Goal: Task Accomplishment & Management: Use online tool/utility

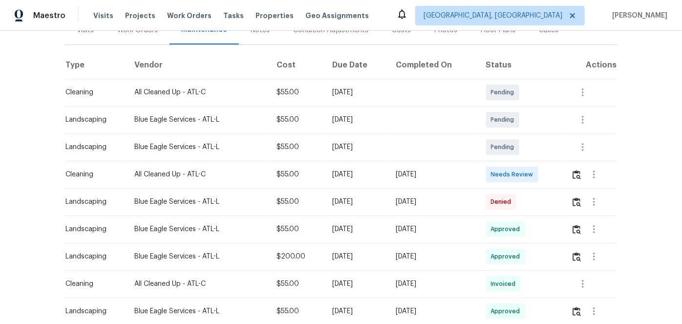
scroll to position [133, 0]
click at [575, 179] on img "button" at bounding box center [576, 173] width 8 height 9
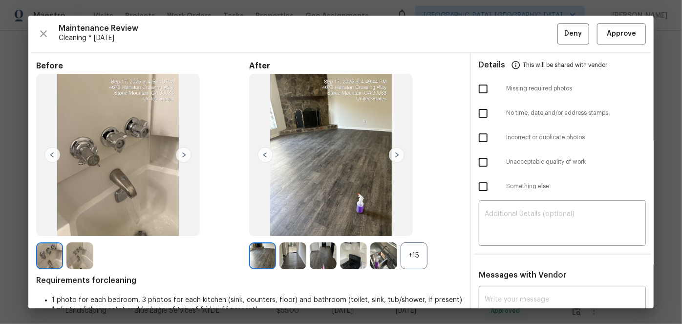
click at [396, 155] on img at bounding box center [397, 155] width 16 height 16
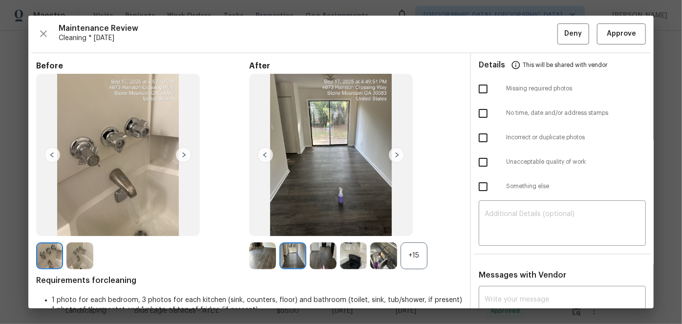
click at [396, 155] on img at bounding box center [397, 155] width 16 height 16
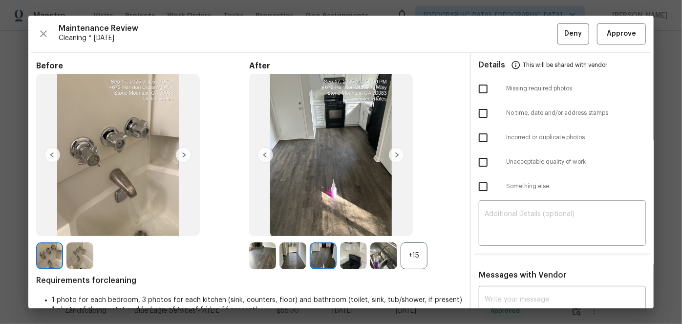
click at [396, 155] on img at bounding box center [397, 155] width 16 height 16
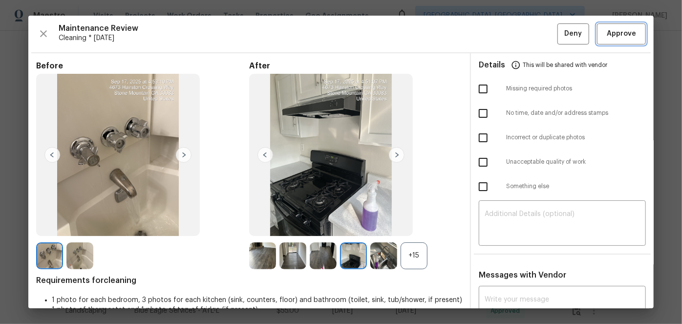
click at [616, 36] on span "Approve" at bounding box center [621, 34] width 29 height 12
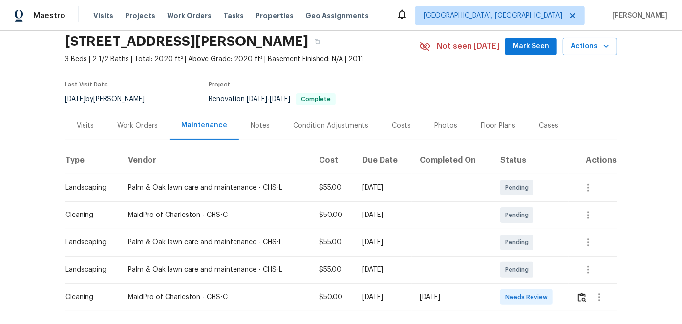
scroll to position [89, 0]
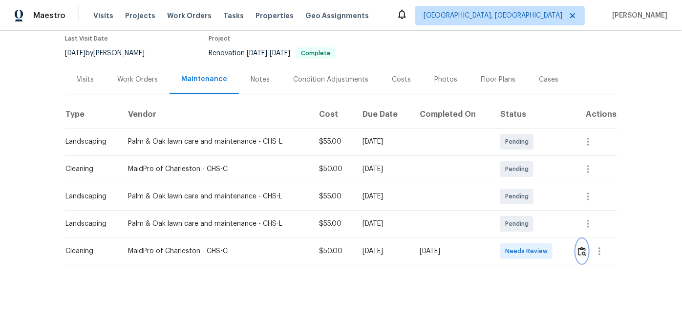
click at [579, 247] on img "button" at bounding box center [582, 251] width 8 height 9
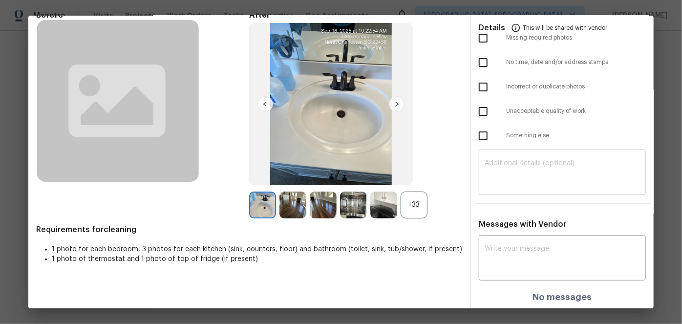
scroll to position [51, 0]
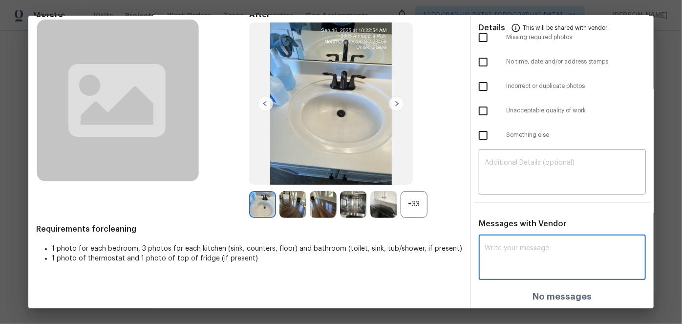
click at [492, 250] on textarea at bounding box center [561, 258] width 155 height 27
paste textarea "Maintenance Audit Team: Hello! After further review, the visit(06/09/2025) has …"
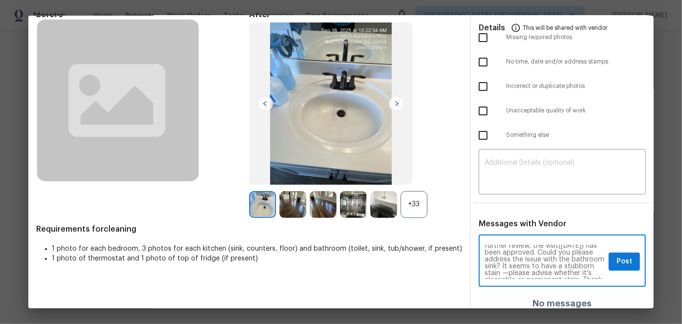
scroll to position [0, 0]
click at [514, 261] on textarea "Maintenance Audit Team: Hello! After further review, the visit(06/09/2025) has …" at bounding box center [544, 262] width 120 height 34
click at [525, 263] on textarea "Maintenance Audit Team: Hello! After further review, the visit(09/17/2025) has …" at bounding box center [544, 262] width 120 height 34
click at [525, 270] on textarea "Maintenance Audit Team: Hello! After further review, the visit(09/17/2025) has …" at bounding box center [544, 262] width 120 height 34
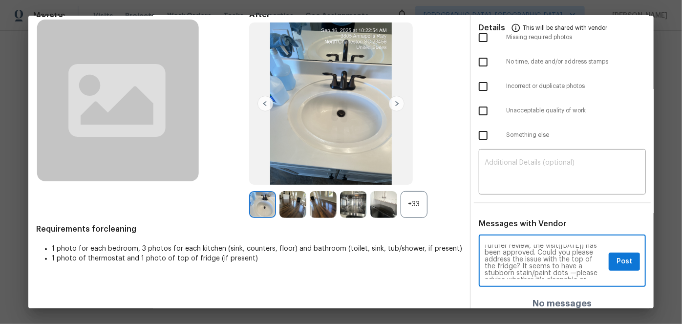
scroll to position [0, 0]
type textarea "Maintenance Audit Team: Hello! After further review, the visit(09/17/2025) has …"
click at [625, 261] on span "Post" at bounding box center [624, 261] width 16 height 12
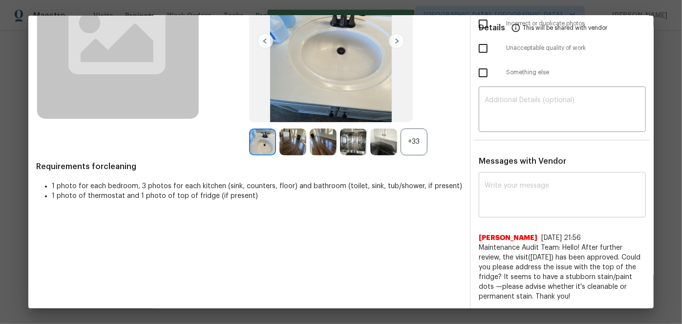
scroll to position [0, 0]
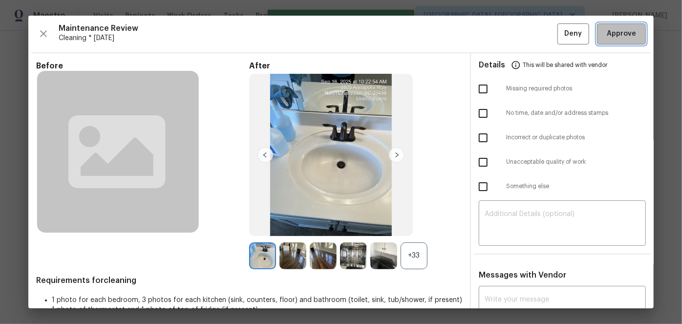
click at [616, 38] on span "Approve" at bounding box center [621, 34] width 29 height 12
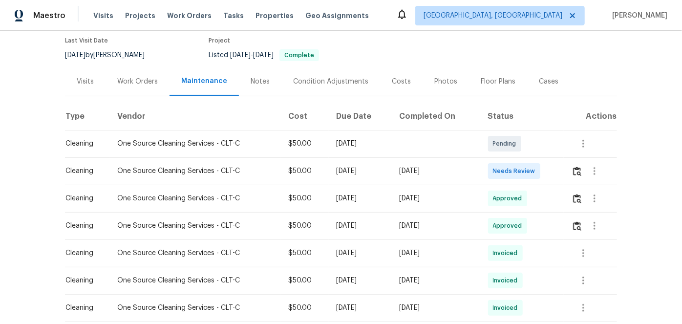
scroll to position [88, 0]
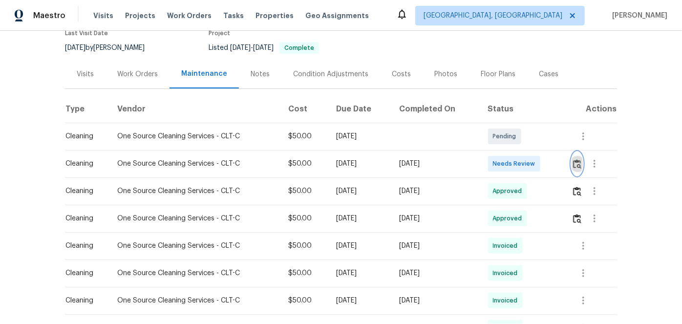
click at [573, 163] on img "button" at bounding box center [577, 163] width 8 height 9
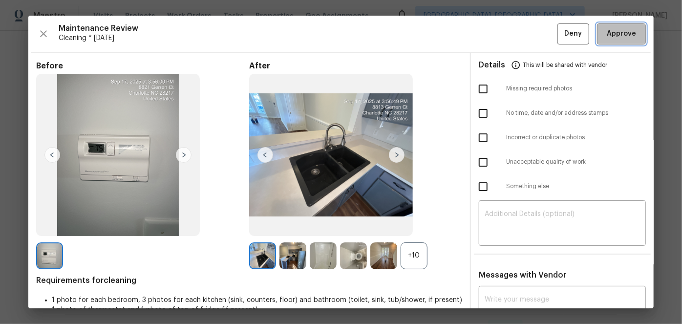
click at [602, 42] on button "Approve" at bounding box center [621, 33] width 49 height 21
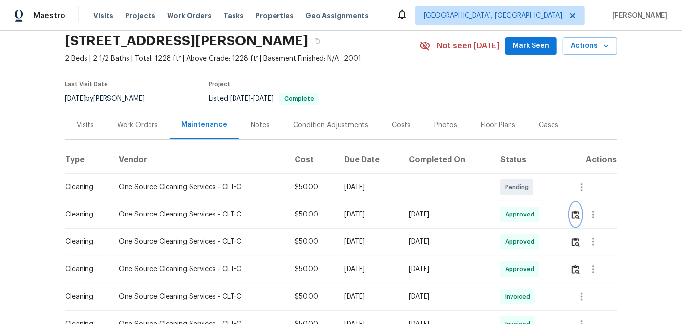
scroll to position [0, 0]
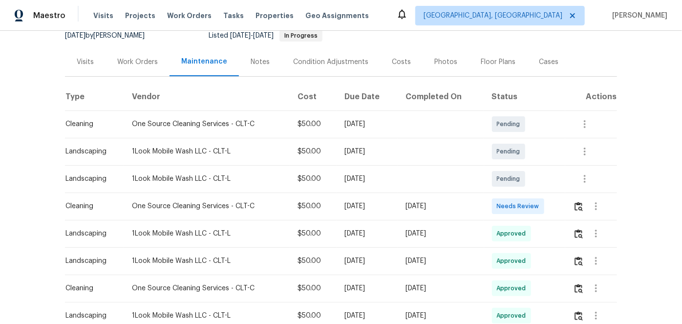
scroll to position [88, 0]
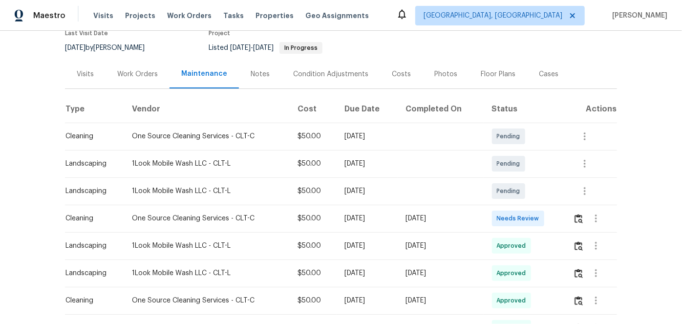
click at [570, 216] on td at bounding box center [591, 218] width 52 height 27
click at [577, 218] on img "button" at bounding box center [578, 218] width 8 height 9
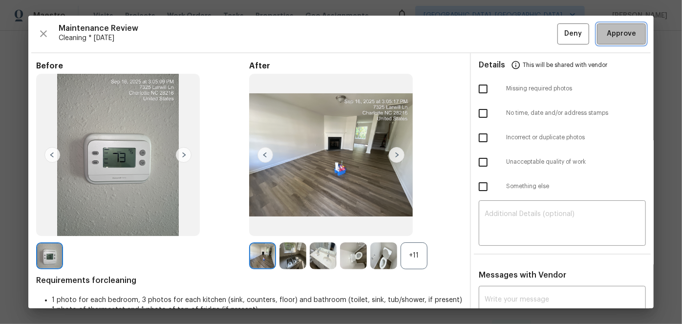
click at [613, 33] on span "Approve" at bounding box center [621, 34] width 29 height 12
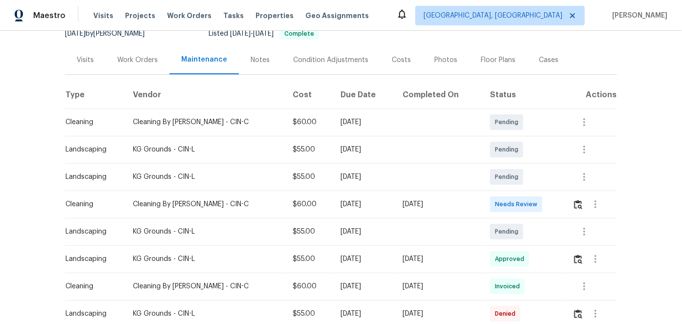
scroll to position [133, 0]
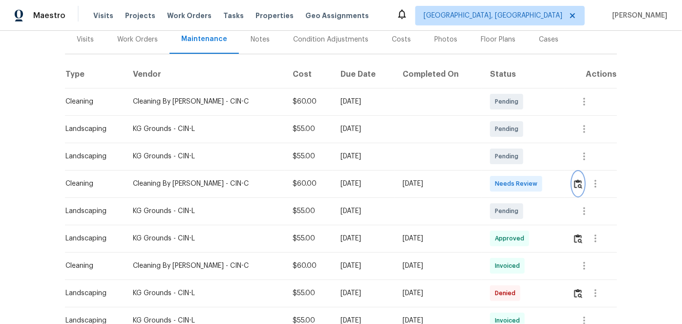
click at [574, 179] on img "button" at bounding box center [578, 183] width 8 height 9
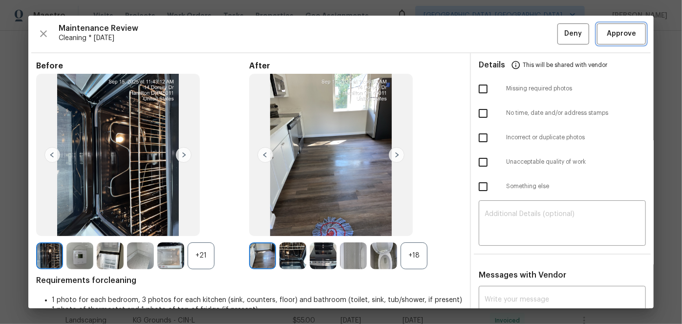
click at [605, 38] on span "Approve" at bounding box center [621, 34] width 33 height 12
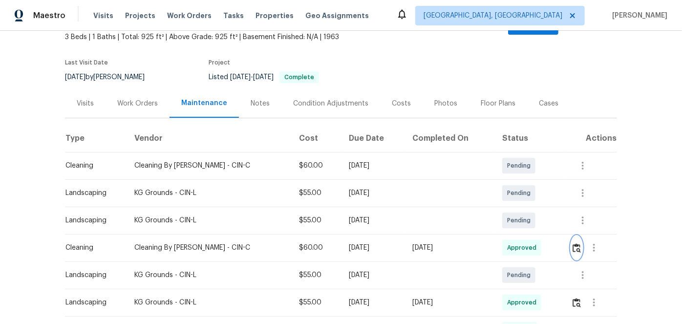
scroll to position [0, 0]
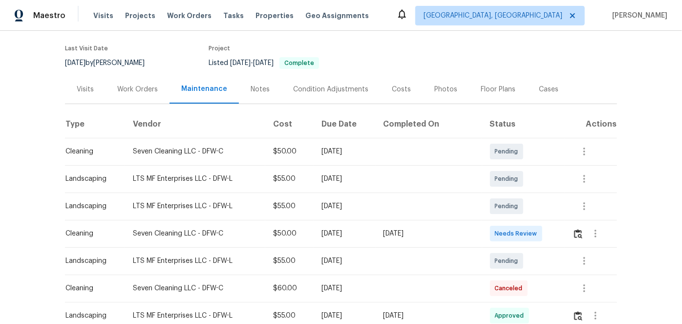
scroll to position [88, 0]
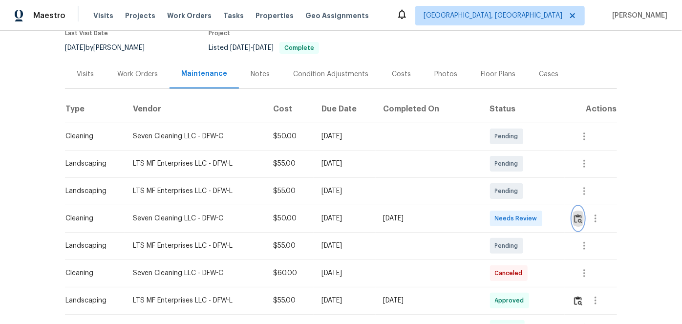
click at [574, 221] on img "button" at bounding box center [578, 218] width 8 height 9
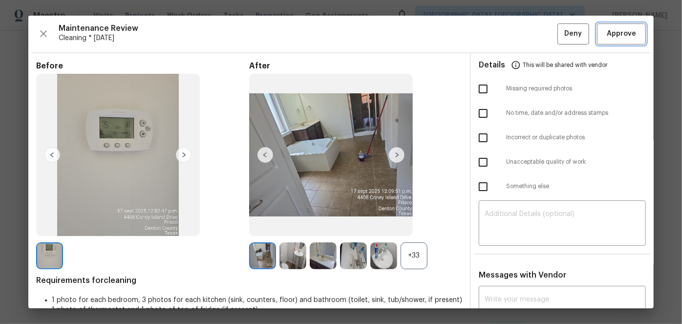
click at [607, 39] on span "Approve" at bounding box center [621, 34] width 29 height 12
